Goal: Information Seeking & Learning: Learn about a topic

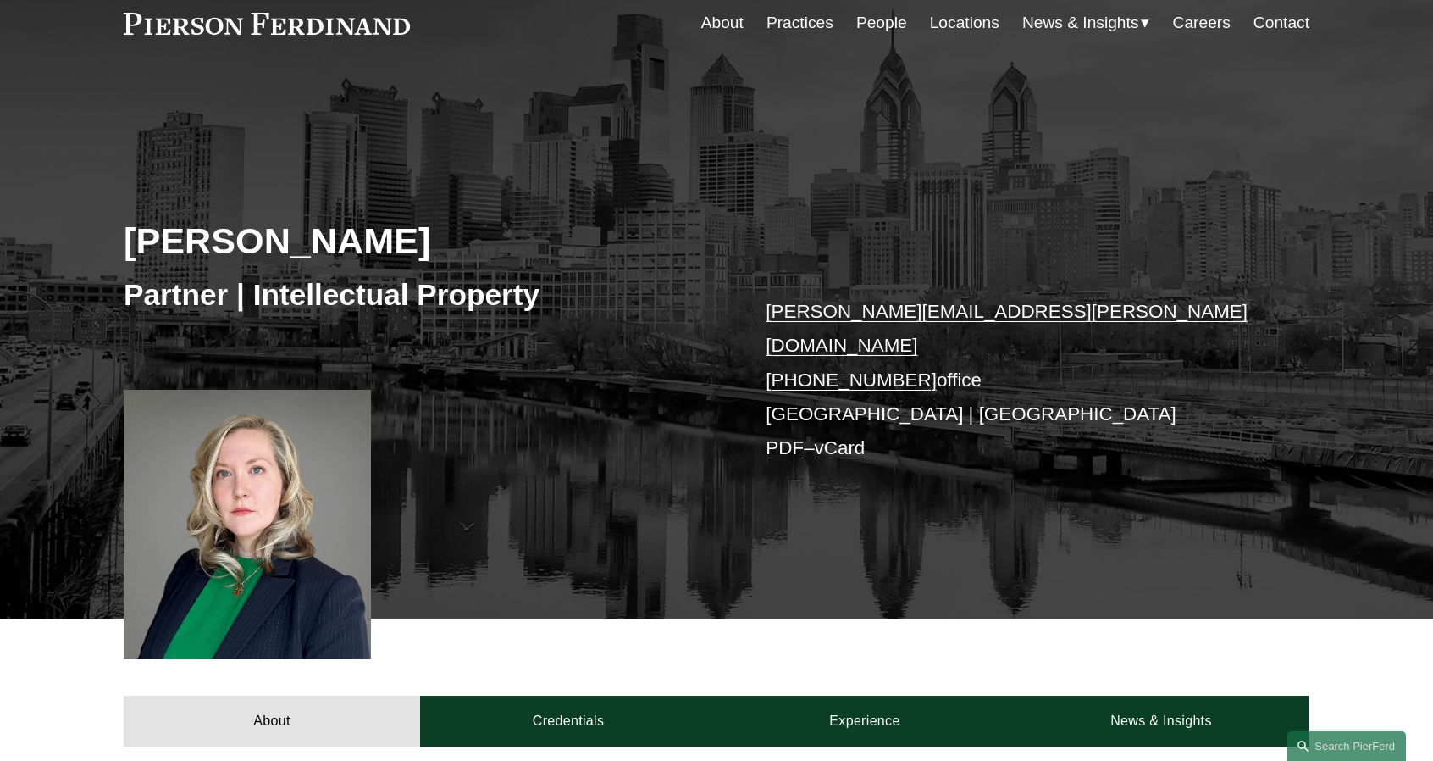
scroll to position [169, 0]
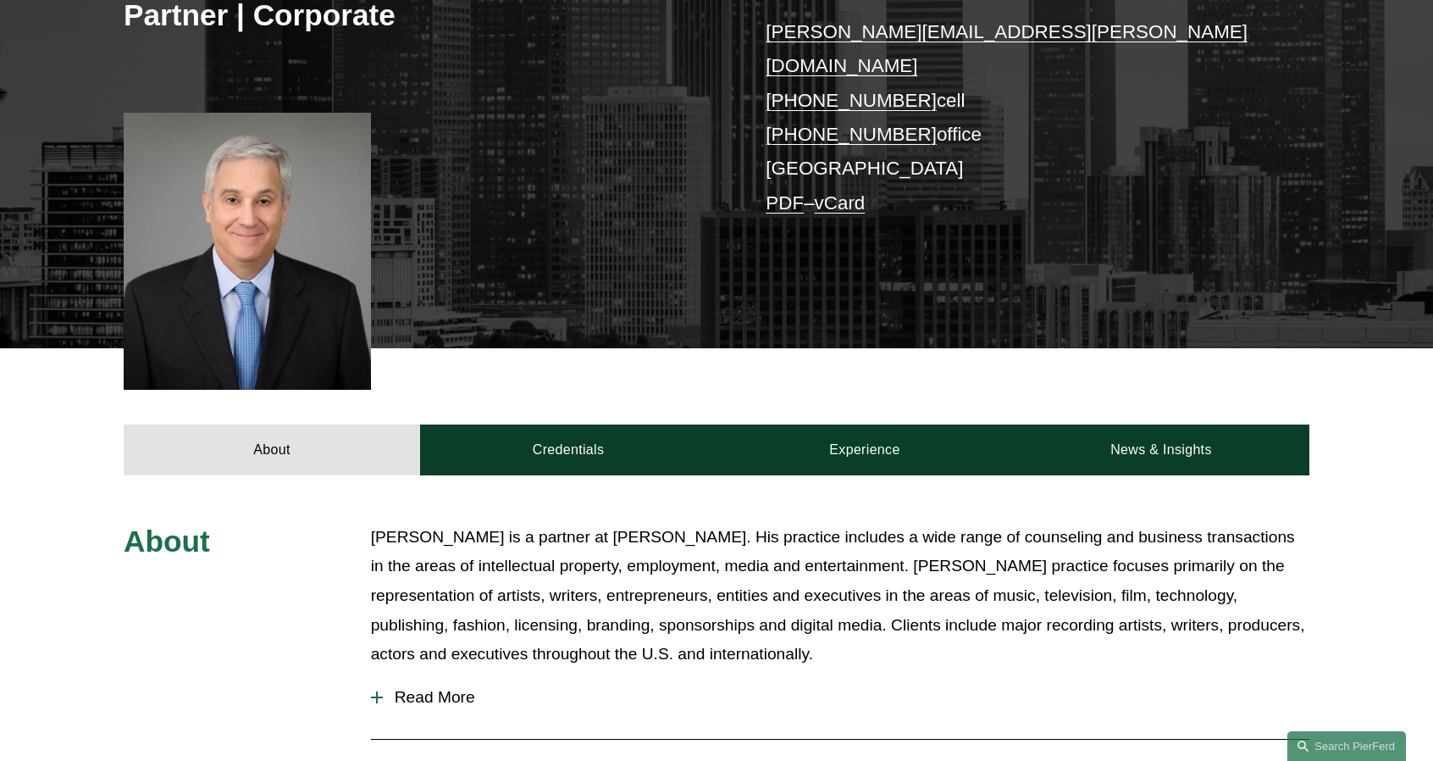
scroll to position [339, 0]
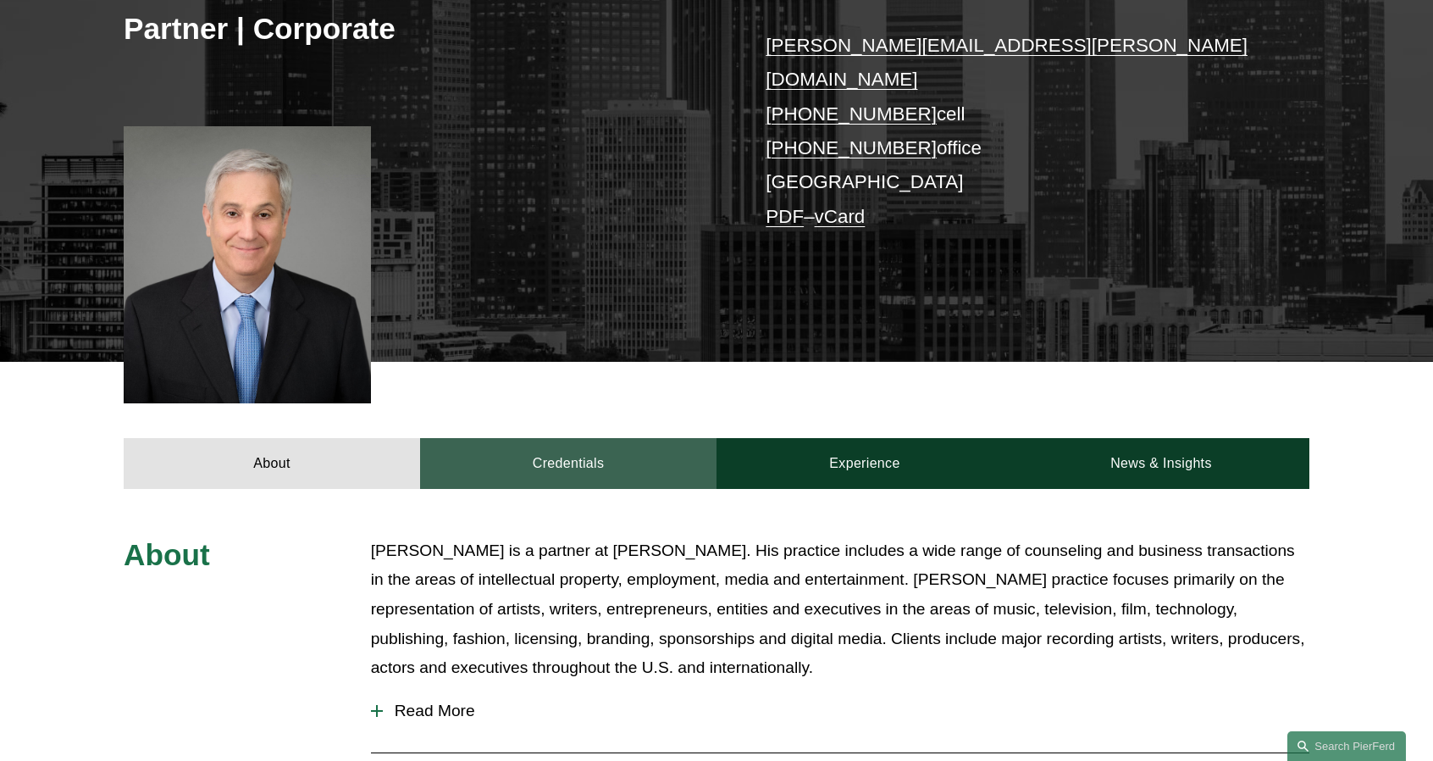
click at [559, 457] on link "Credentials" at bounding box center [568, 463] width 296 height 51
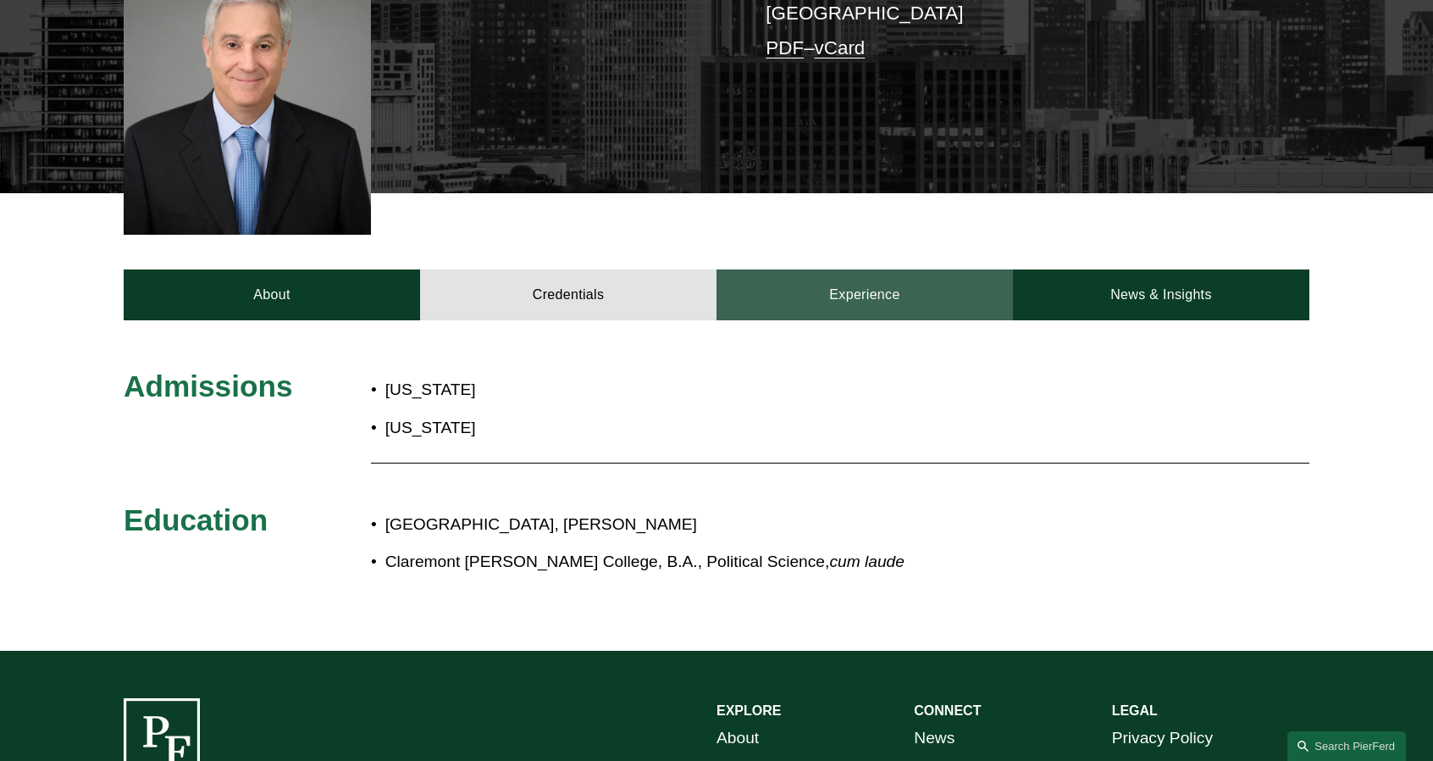
scroll to position [508, 0]
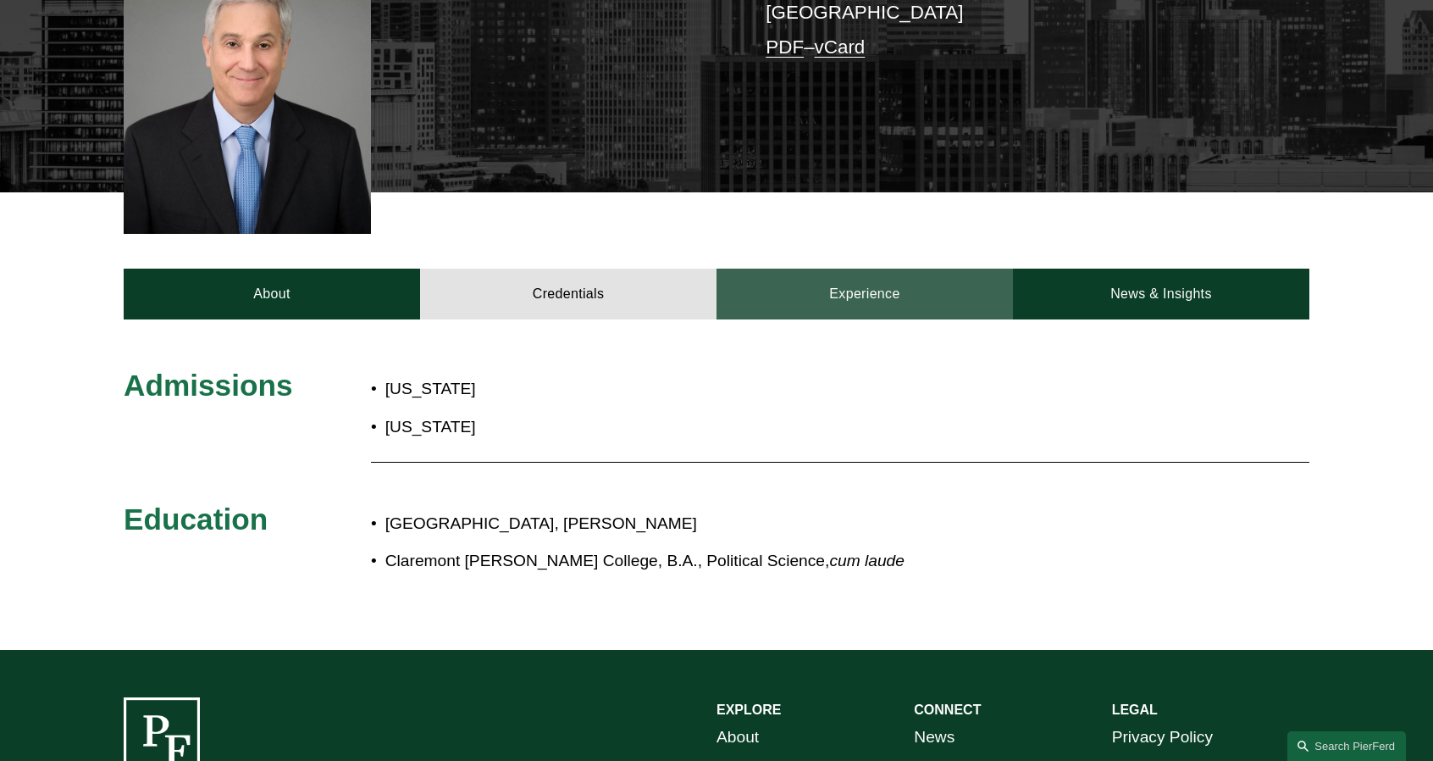
click at [869, 292] on link "Experience" at bounding box center [865, 294] width 296 height 51
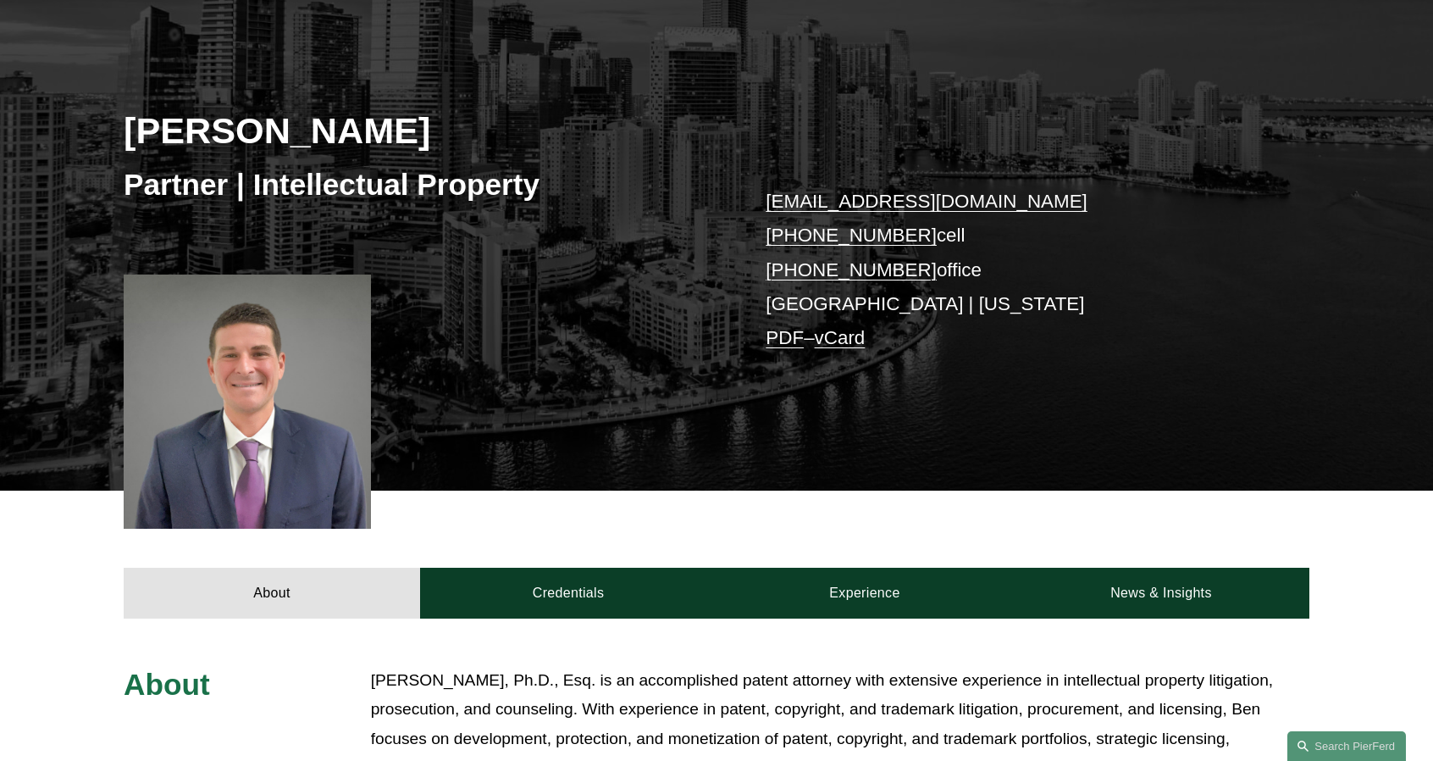
scroll to position [339, 0]
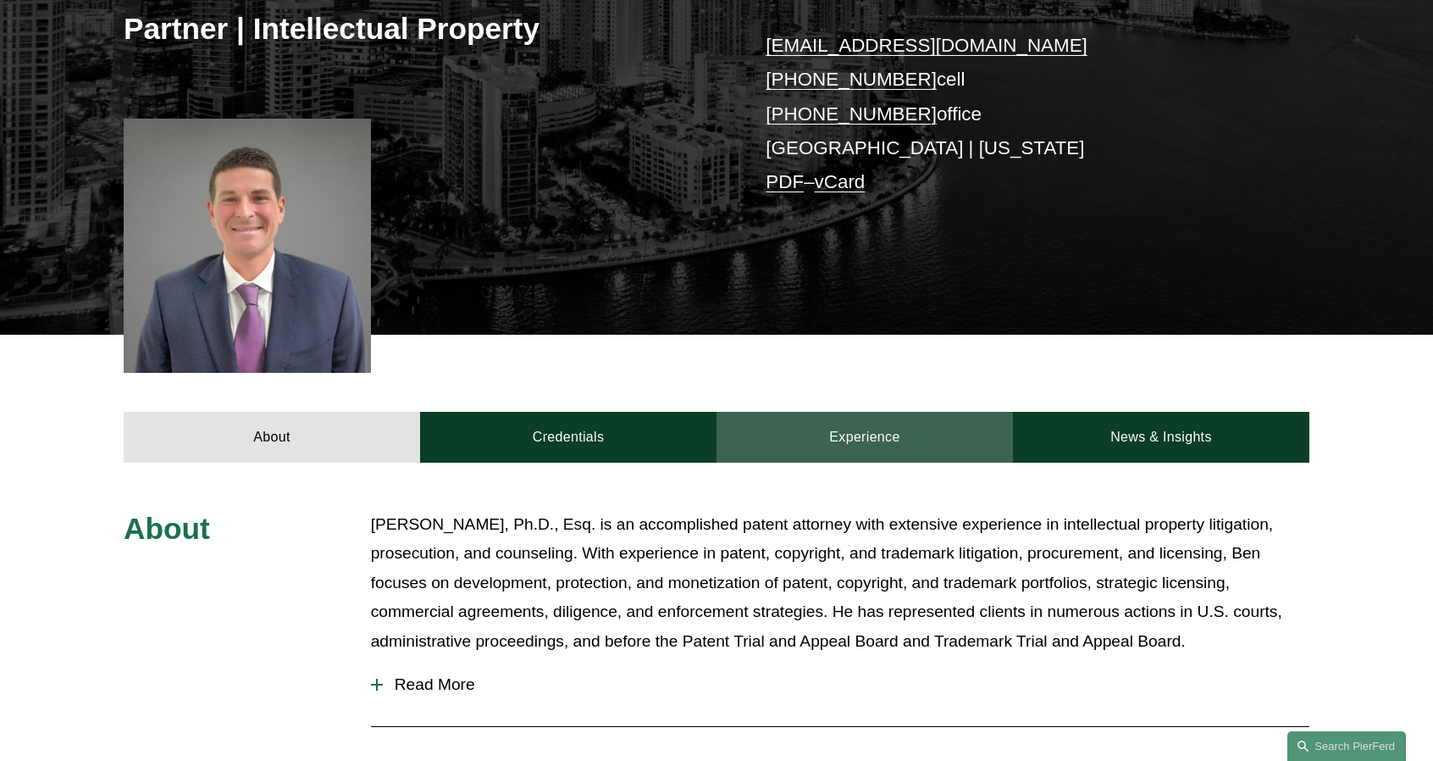
click at [885, 418] on link "Experience" at bounding box center [865, 437] width 296 height 51
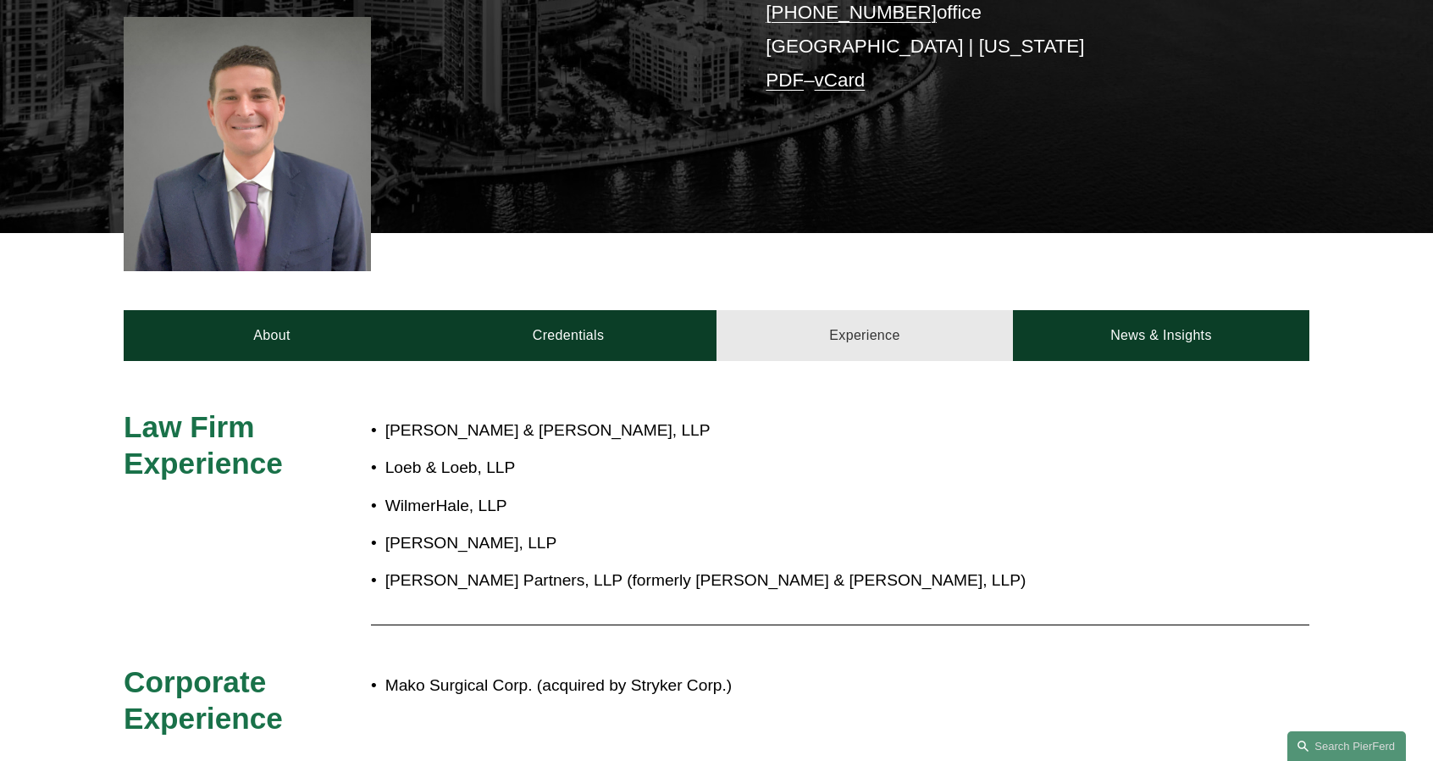
scroll to position [593, 0]
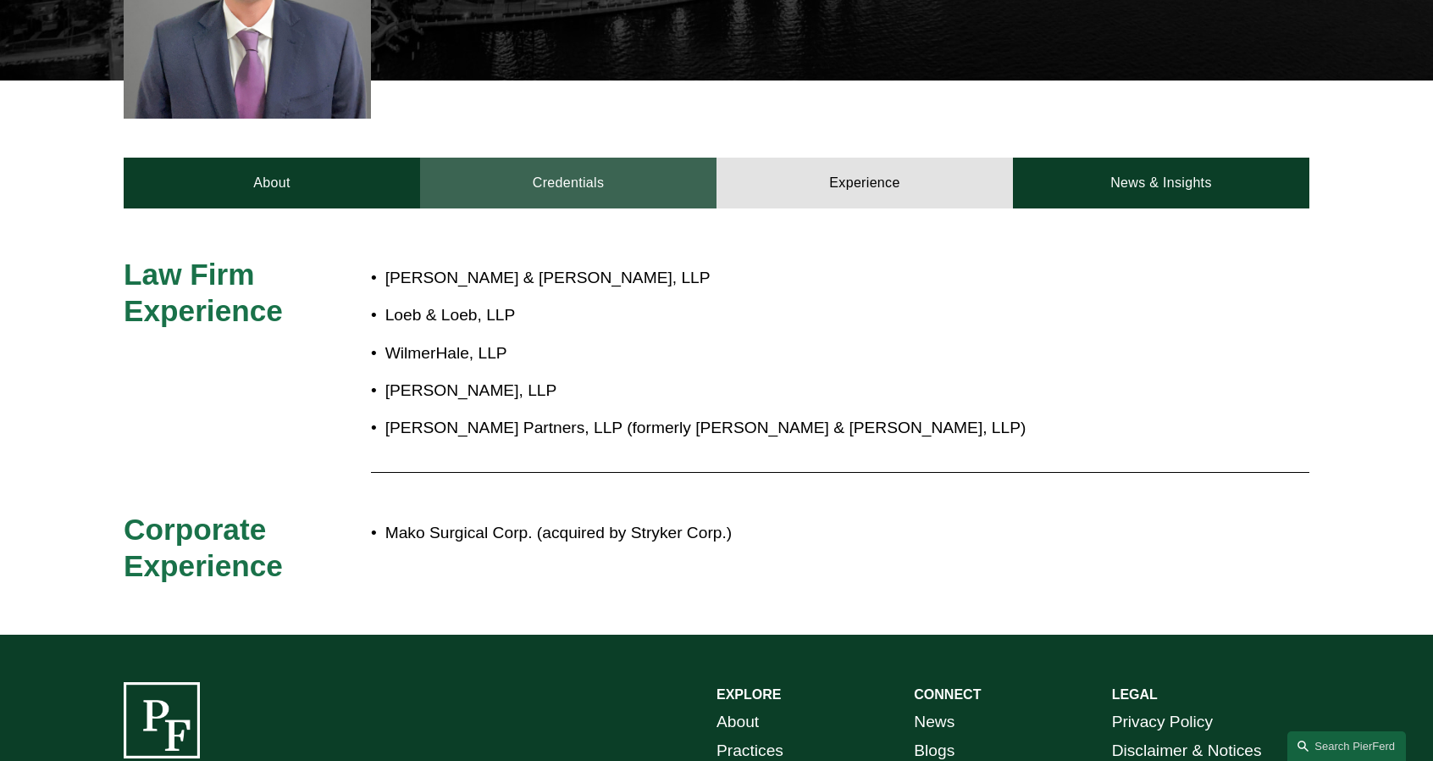
click at [599, 197] on link "Credentials" at bounding box center [568, 183] width 296 height 51
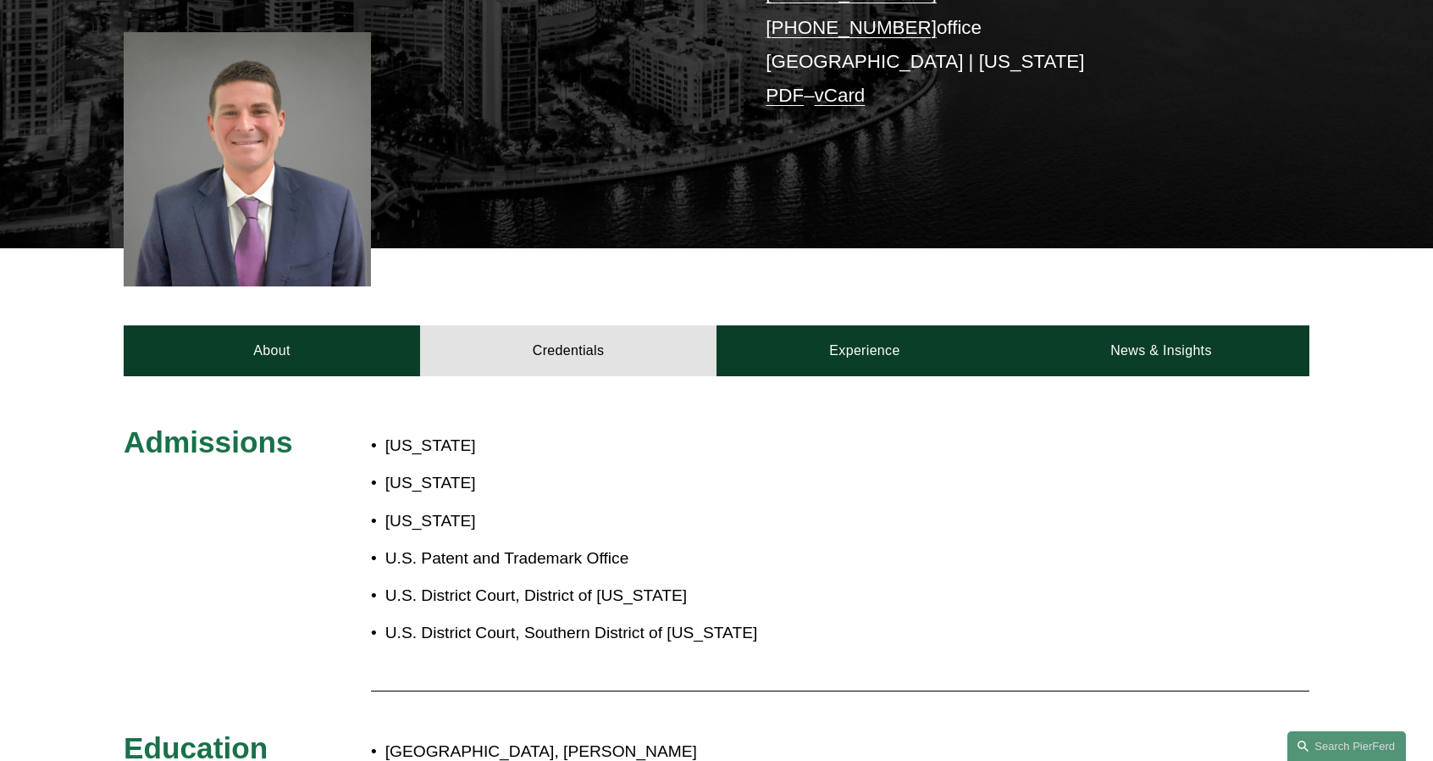
scroll to position [424, 0]
